Goal: Navigation & Orientation: Find specific page/section

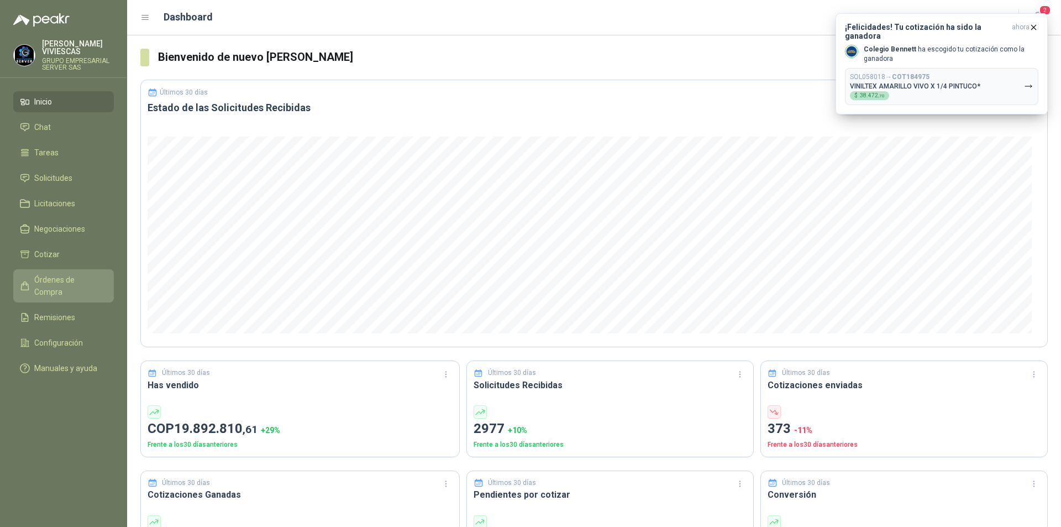
click at [102, 275] on span "Órdenes de Compra" at bounding box center [68, 286] width 69 height 24
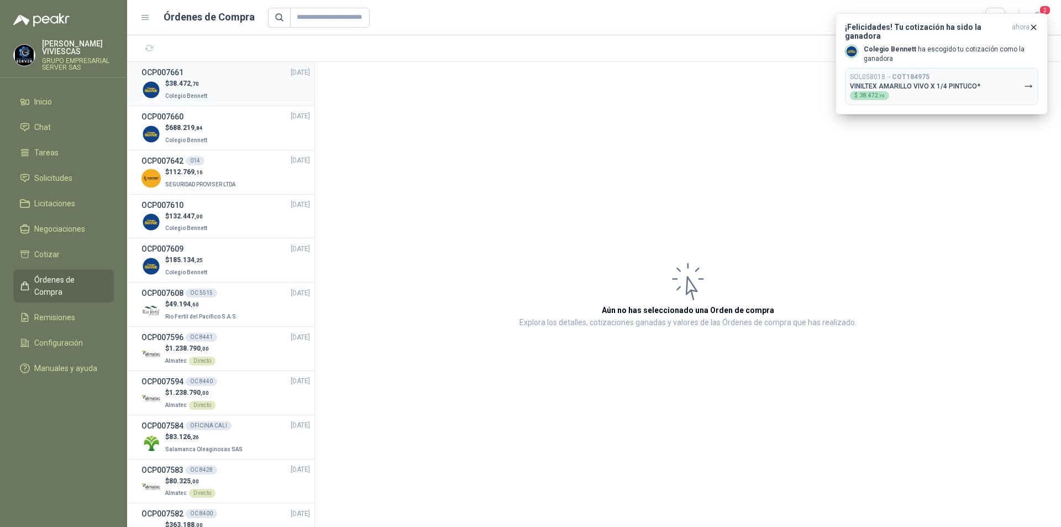
click at [254, 92] on div "$ 38.472 ,70 Colegio [PERSON_NAME]" at bounding box center [225, 89] width 169 height 23
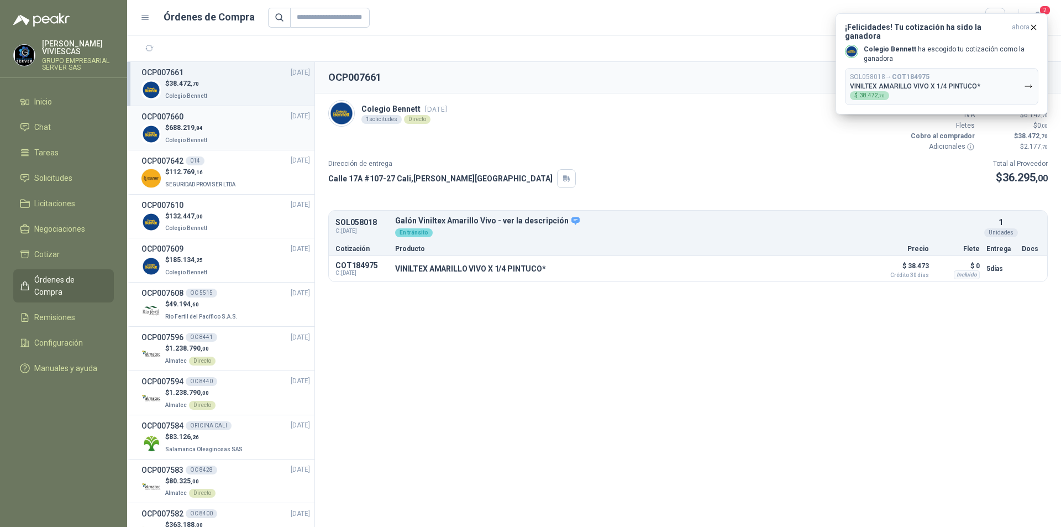
click at [259, 125] on div "$ 688.219 ,[GEOGRAPHIC_DATA][PERSON_NAME]" at bounding box center [225, 134] width 169 height 23
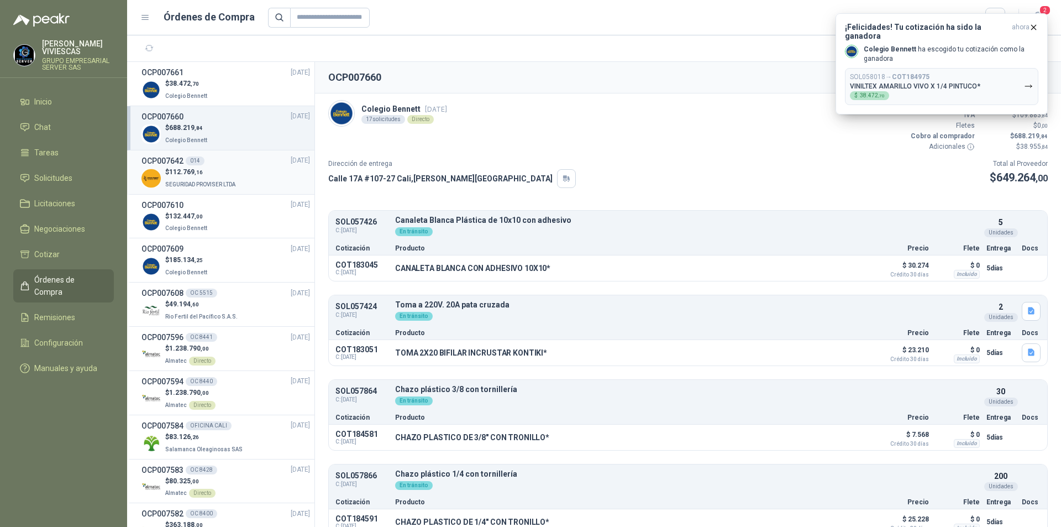
click at [249, 169] on div "$ 112.769 ,16 SEGURIDAD PROVISER LTDA" at bounding box center [225, 178] width 169 height 23
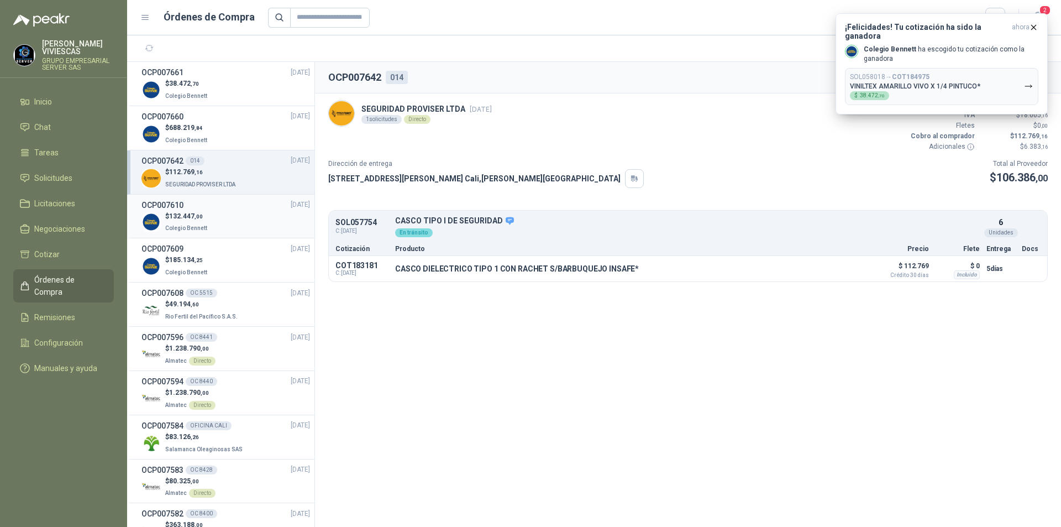
click at [272, 227] on div "$ 132.447 ,00 Colegio [PERSON_NAME]" at bounding box center [225, 222] width 169 height 23
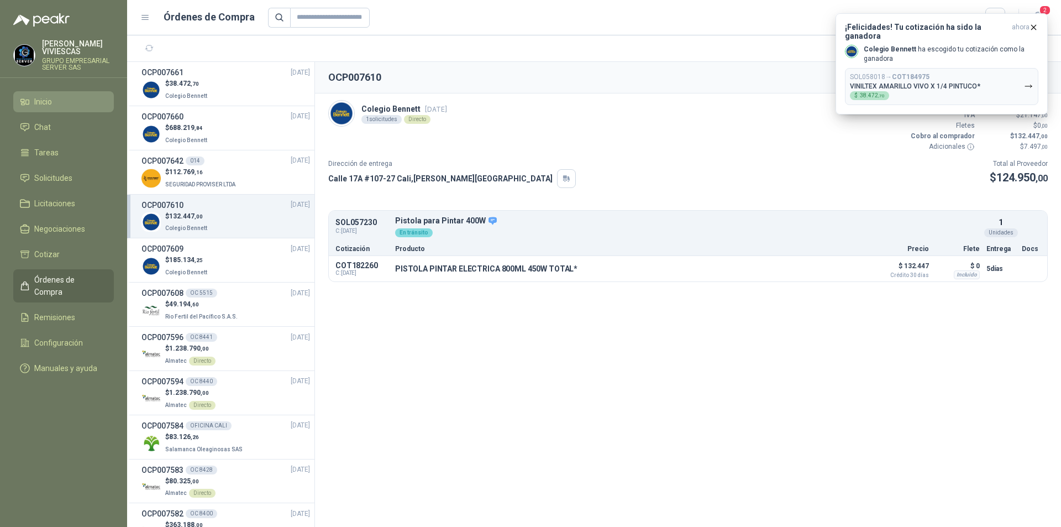
click at [47, 97] on span "Inicio" at bounding box center [43, 102] width 18 height 12
